Goal: Find specific page/section: Find specific page/section

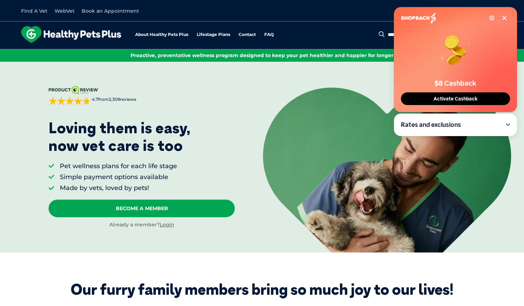
click at [503, 19] on icon at bounding box center [505, 18] width 6 height 6
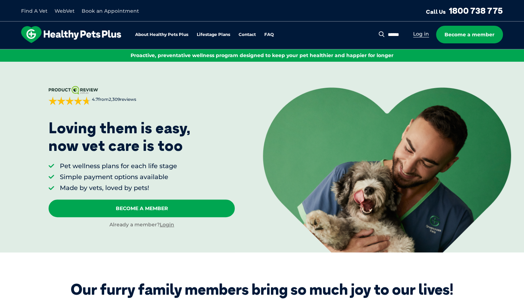
click at [424, 32] on link "Log in" at bounding box center [421, 34] width 16 height 7
click at [64, 12] on link "WebVet" at bounding box center [65, 11] width 20 height 6
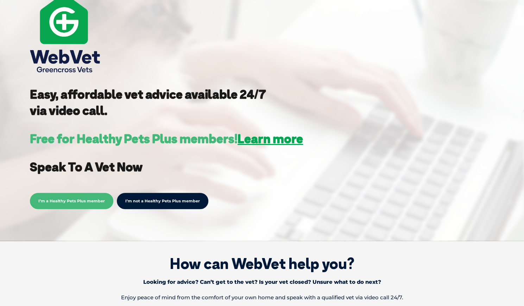
scroll to position [110, 0]
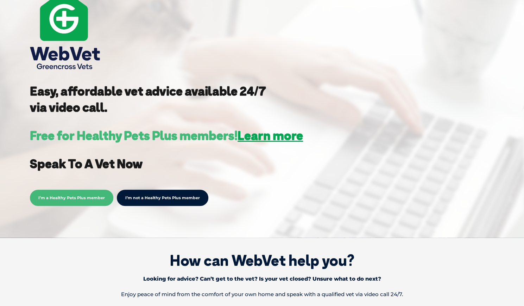
click at [87, 196] on span "I’m a Healthy Pets Plus member" at bounding box center [71, 197] width 83 height 16
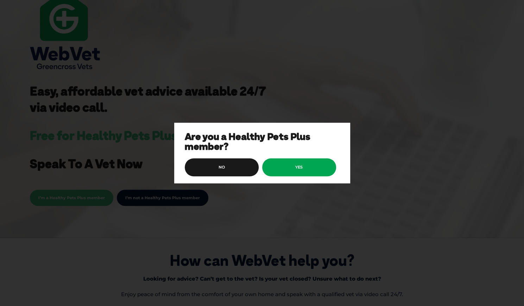
click at [287, 169] on link "yes" at bounding box center [299, 167] width 74 height 18
